Goal: Ask a question

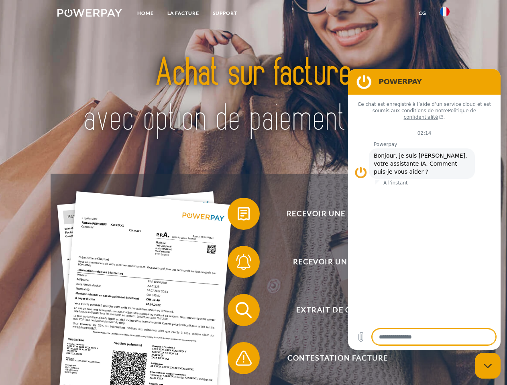
click at [89, 14] on img at bounding box center [89, 13] width 65 height 8
click at [444, 14] on img at bounding box center [445, 12] width 10 height 10
click at [422, 13] on link "CG" at bounding box center [422, 13] width 21 height 14
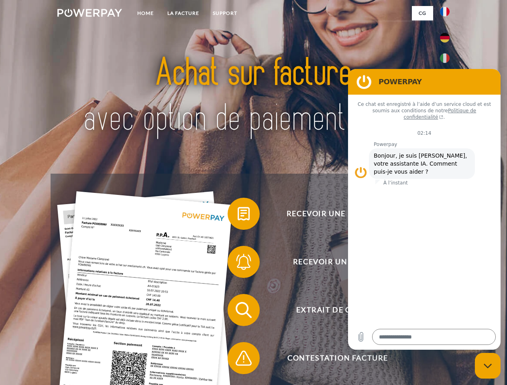
click at [237, 215] on span at bounding box center [231, 214] width 40 height 40
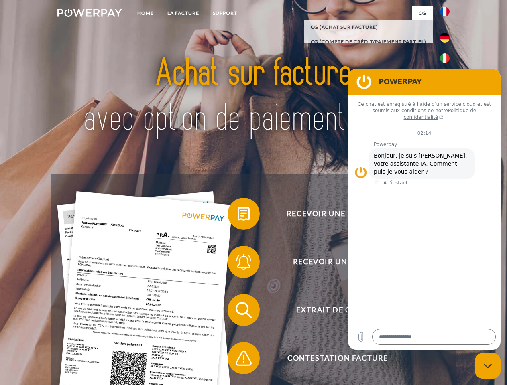
click at [237, 264] on span at bounding box center [231, 262] width 40 height 40
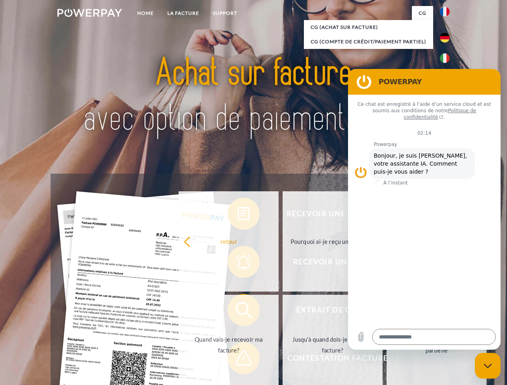
click at [282, 312] on link "Jusqu'à quand dois-je payer ma facture?" at bounding box center [332, 345] width 100 height 100
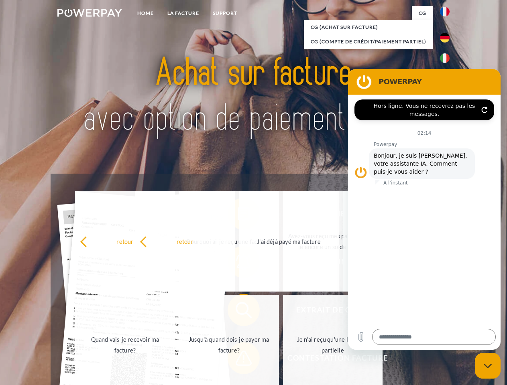
click at [237, 360] on span at bounding box center [231, 358] width 40 height 40
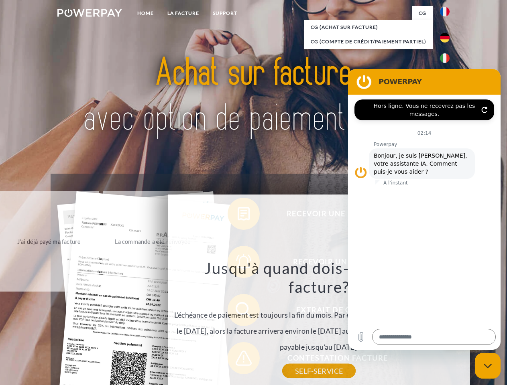
click at [487, 366] on icon "Fermer la fenêtre de messagerie" at bounding box center [487, 365] width 8 height 5
type textarea "*"
